Goal: Task Accomplishment & Management: Manage account settings

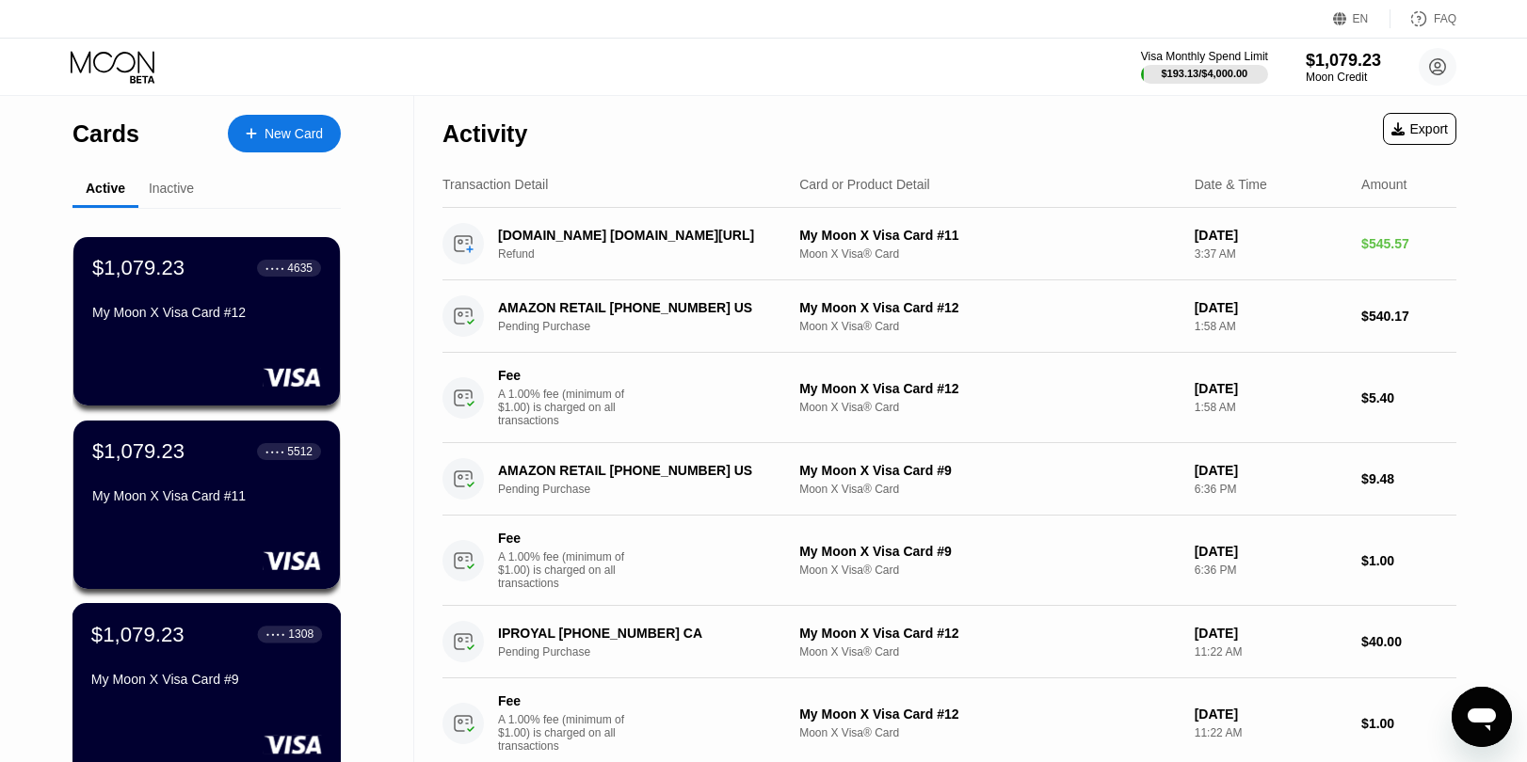
click at [309, 655] on div "$1,079.23 ● ● ● ● 1308 My Moon X Visa Card #9" at bounding box center [206, 658] width 231 height 72
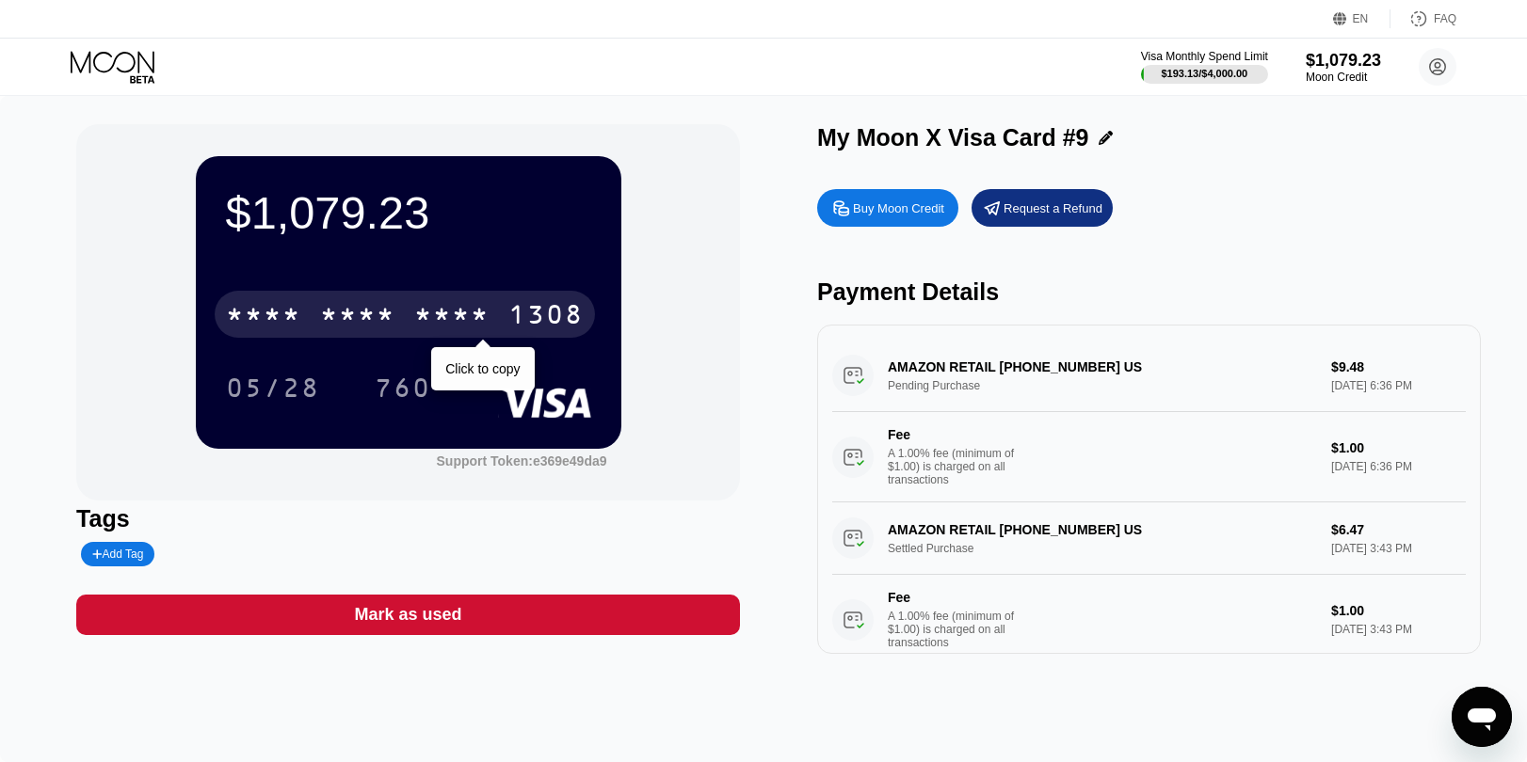
click at [541, 295] on div "* * * * * * * * * * * * 1308" at bounding box center [405, 314] width 380 height 47
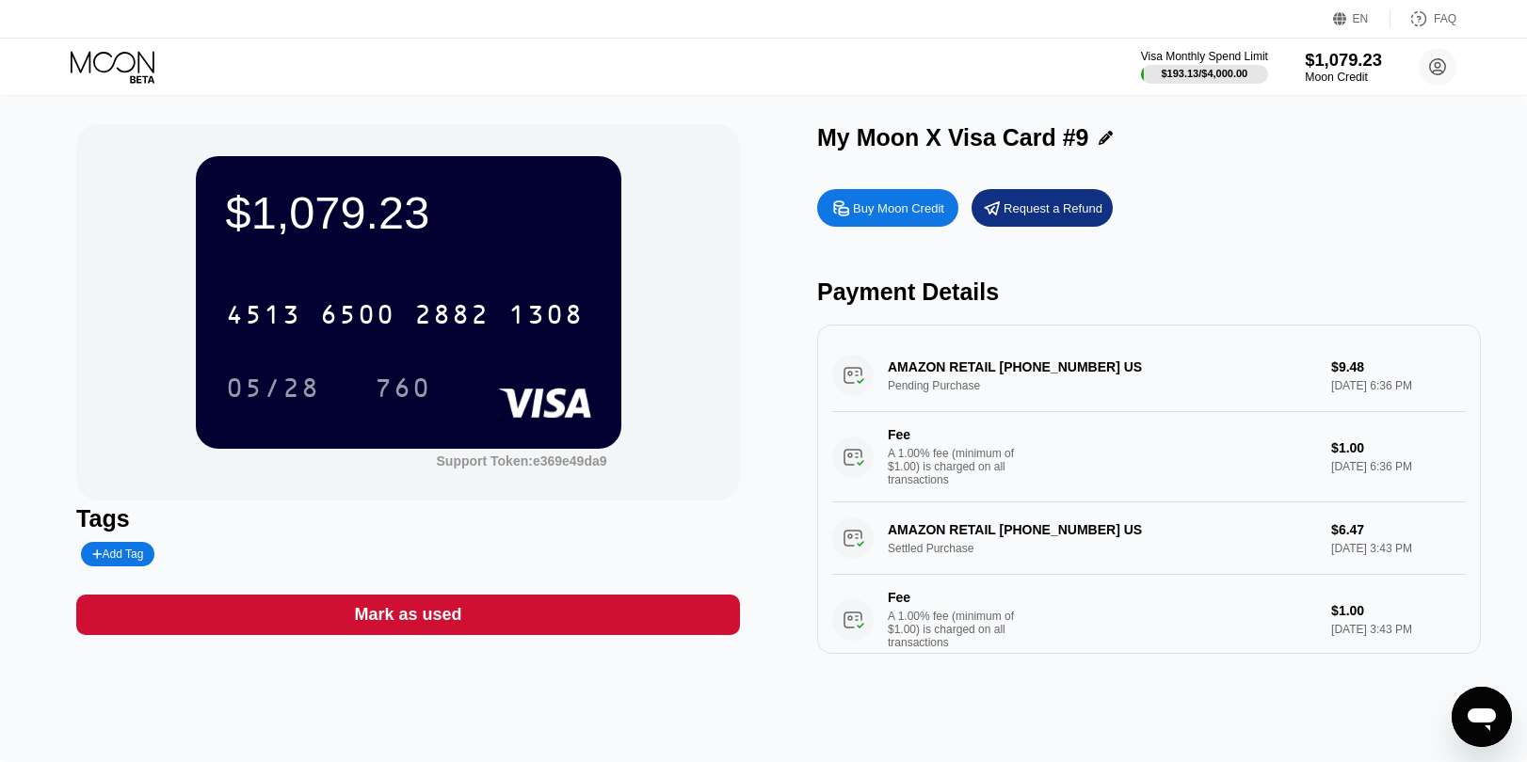
click at [1346, 71] on div "Moon Credit" at bounding box center [1343, 77] width 77 height 13
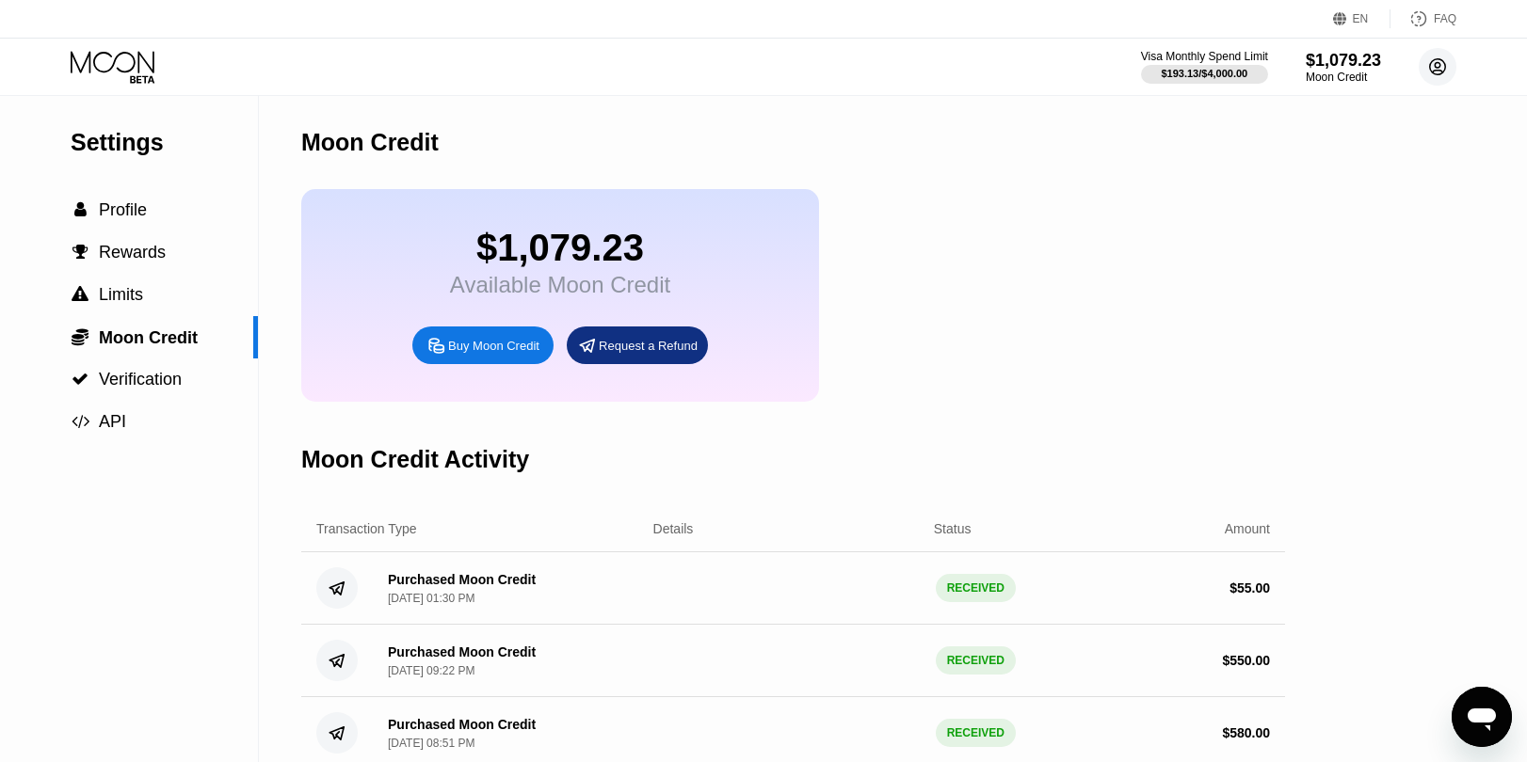
click at [1446, 64] on circle at bounding box center [1438, 67] width 38 height 38
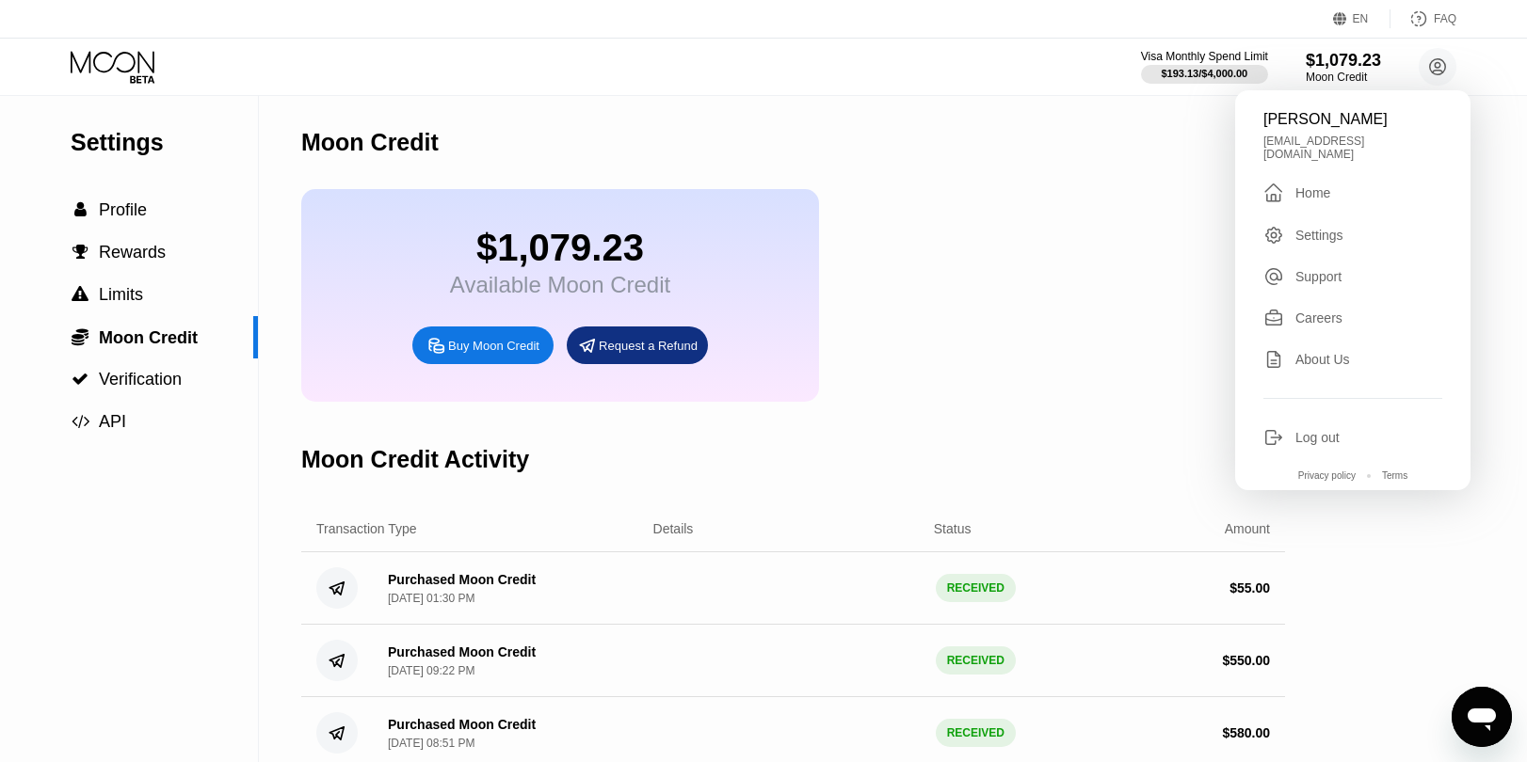
click at [1341, 183] on div " Home" at bounding box center [1352, 193] width 179 height 23
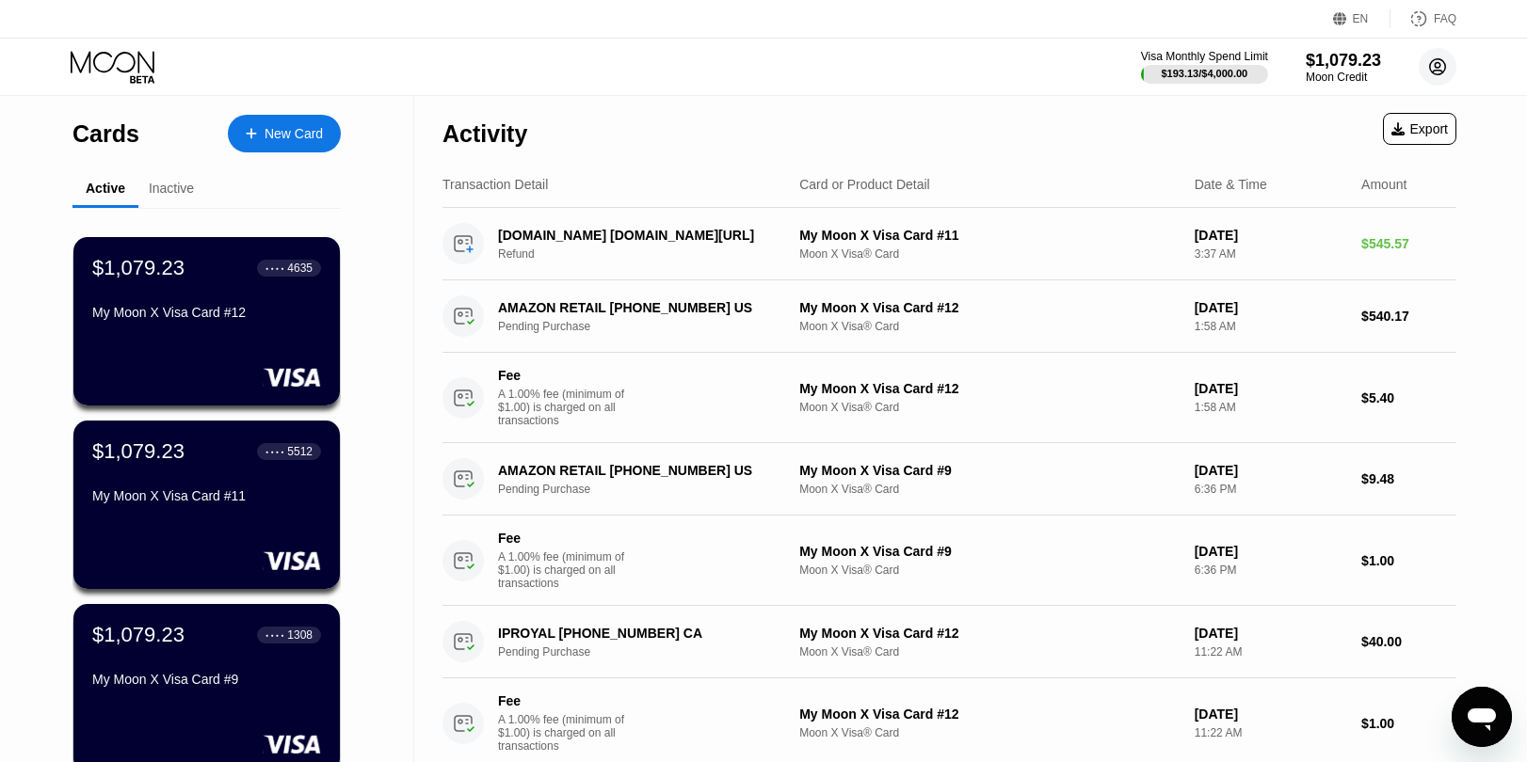
click at [1436, 67] on icon at bounding box center [1438, 67] width 10 height 10
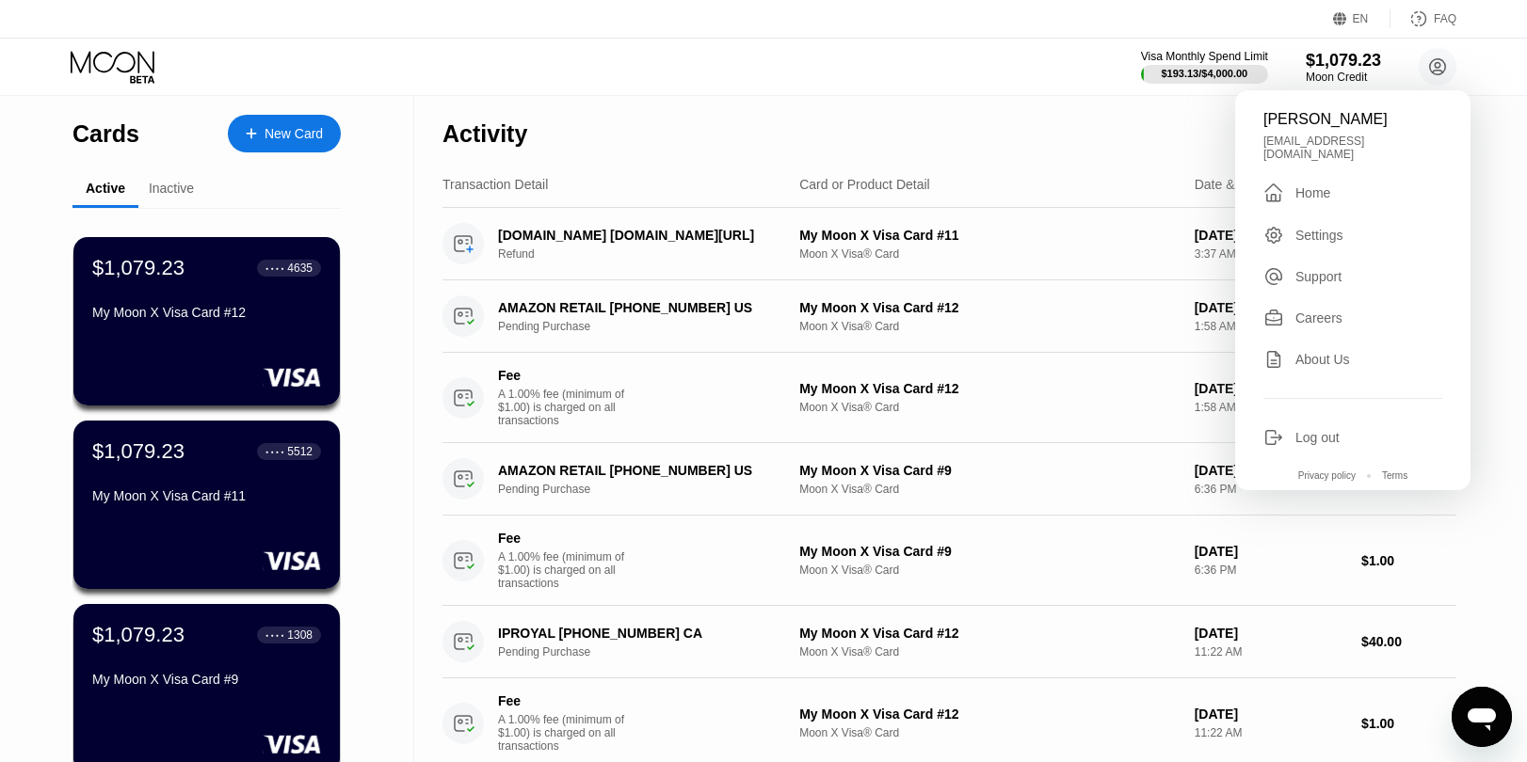
click at [1338, 182] on div " Home" at bounding box center [1352, 193] width 179 height 23
